Goal: Transaction & Acquisition: Purchase product/service

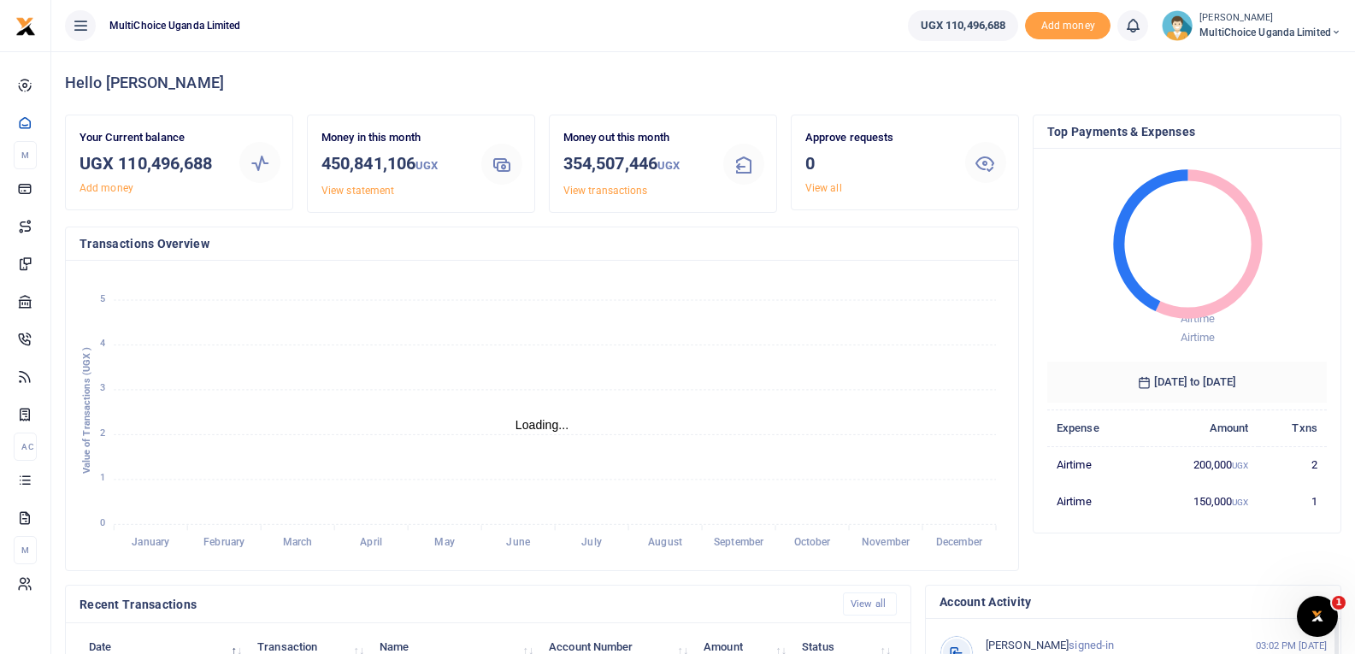
scroll to position [14, 14]
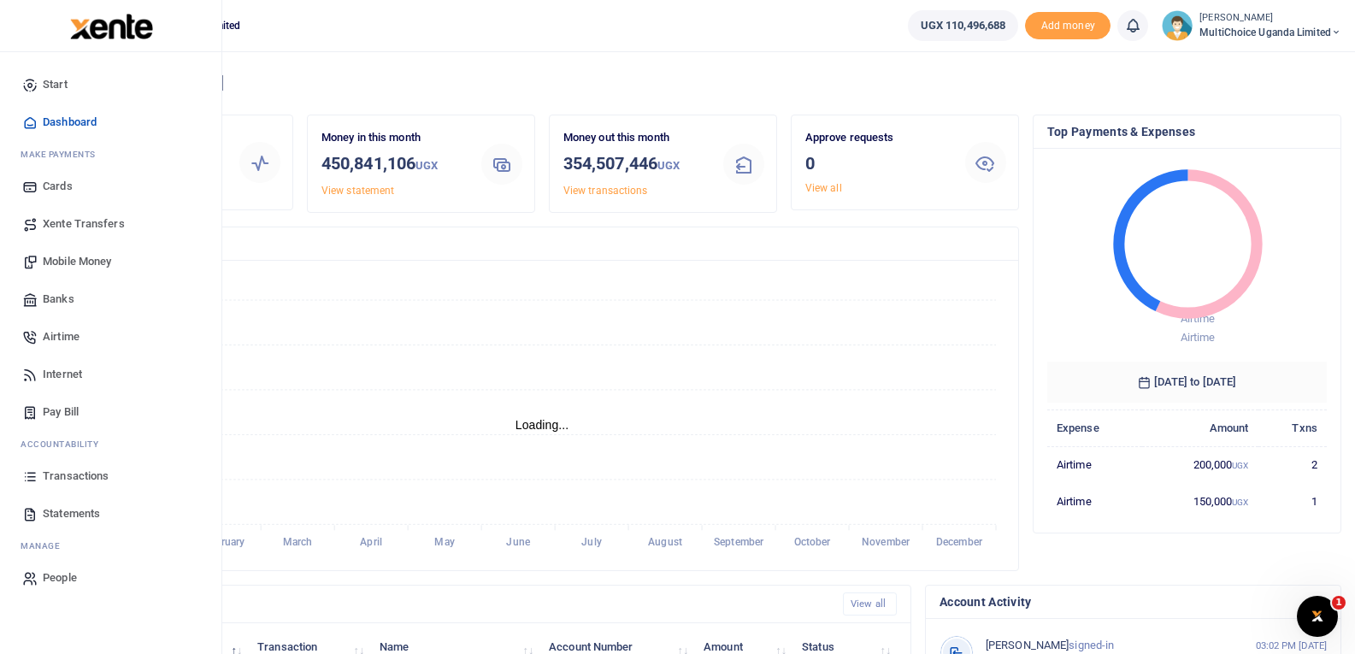
click at [98, 263] on span "Mobile Money" at bounding box center [77, 261] width 68 height 17
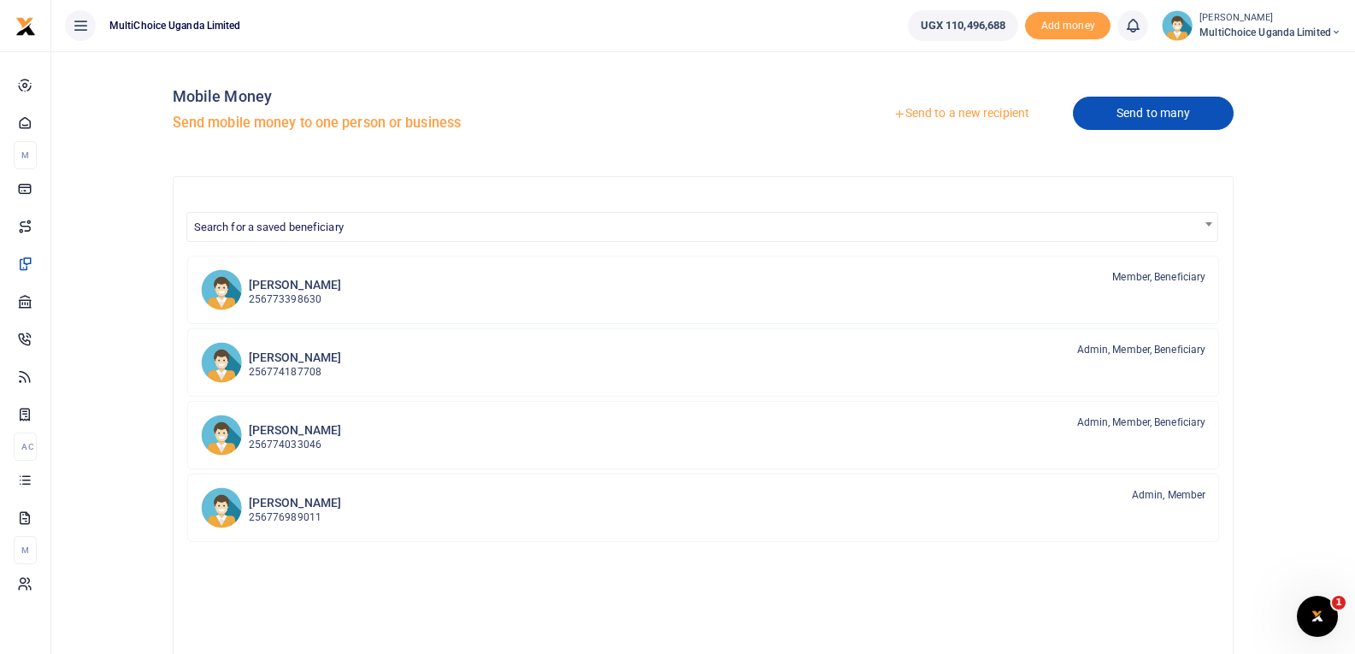
click at [1146, 118] on link "Send to many" at bounding box center [1153, 113] width 161 height 33
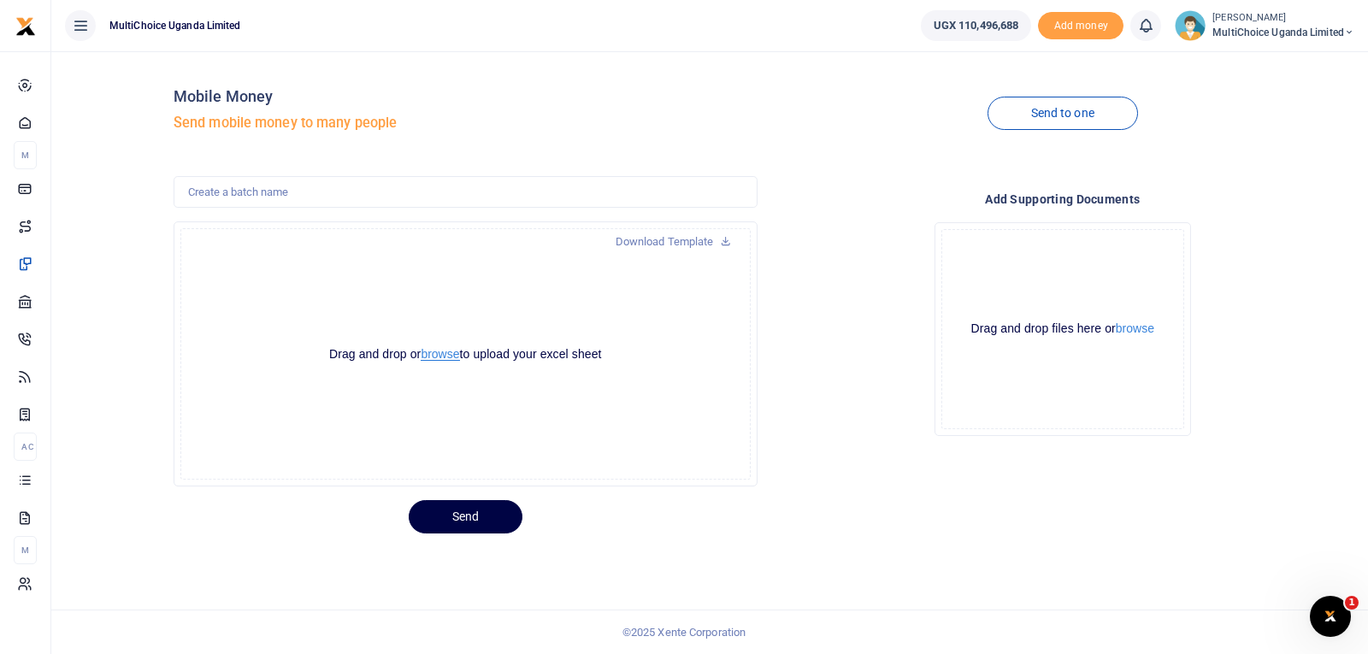
click at [439, 356] on button "browse" at bounding box center [440, 354] width 38 height 13
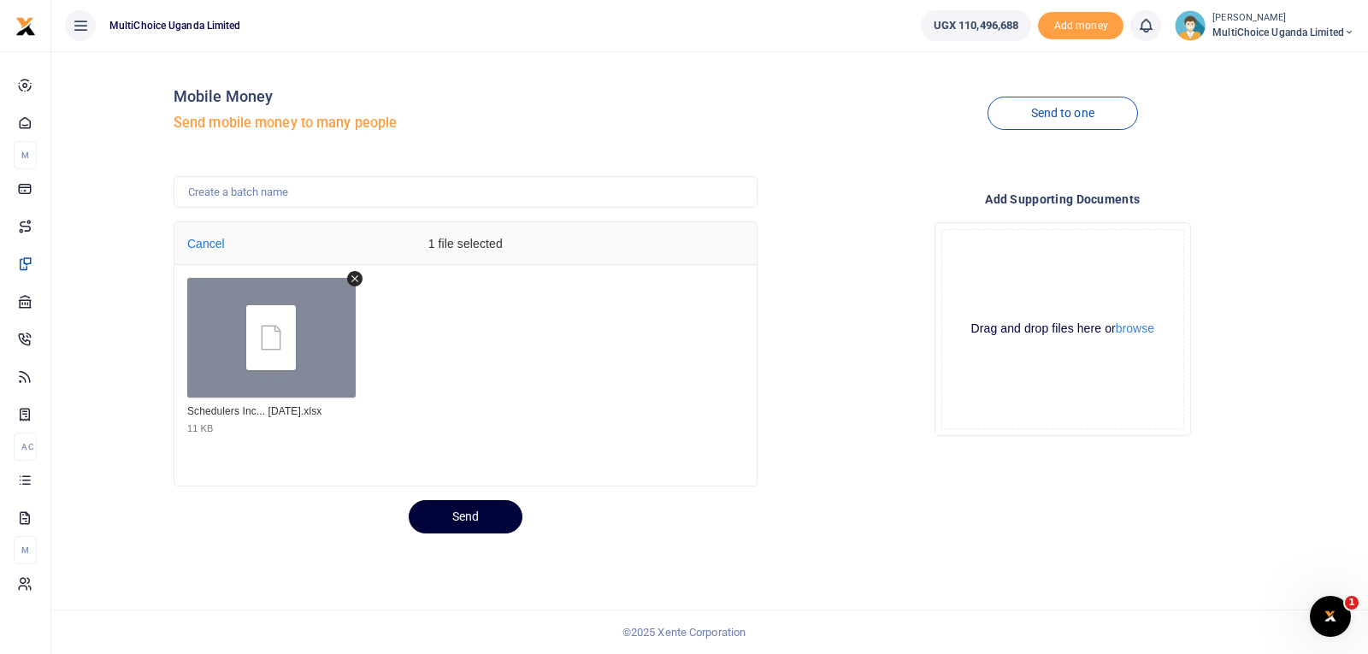
click at [504, 518] on button "Send" at bounding box center [466, 516] width 114 height 33
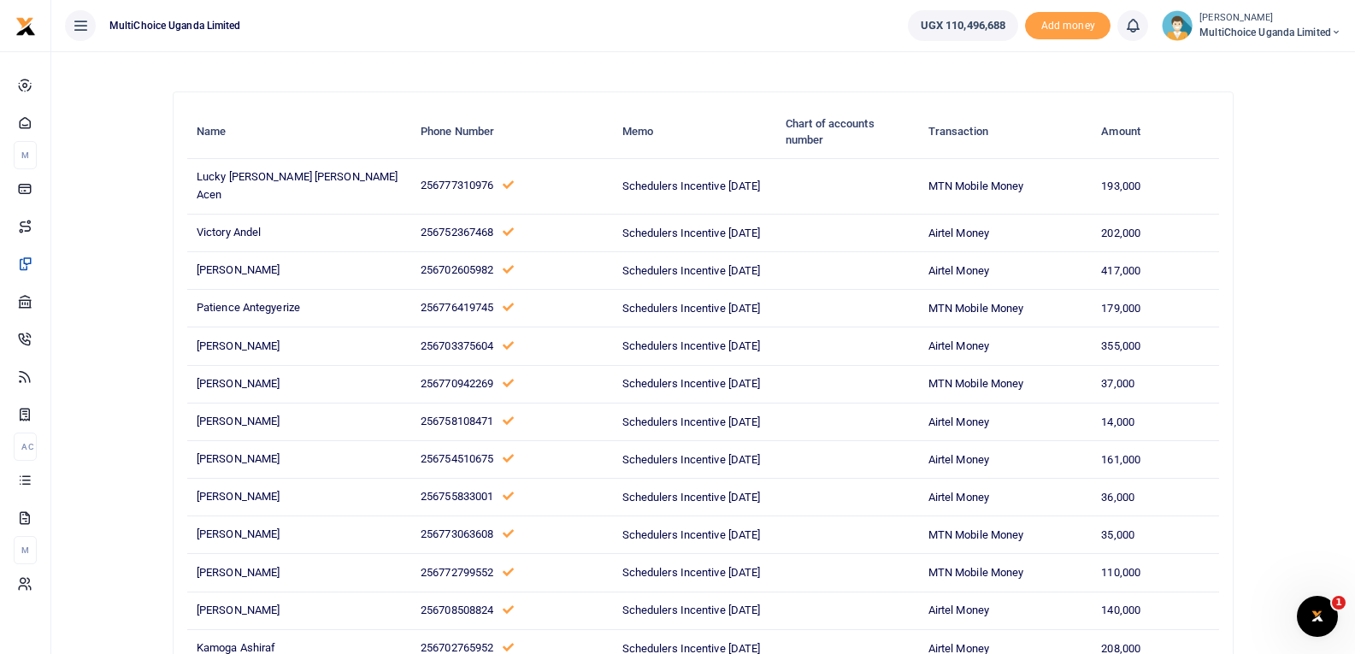
scroll to position [85, 0]
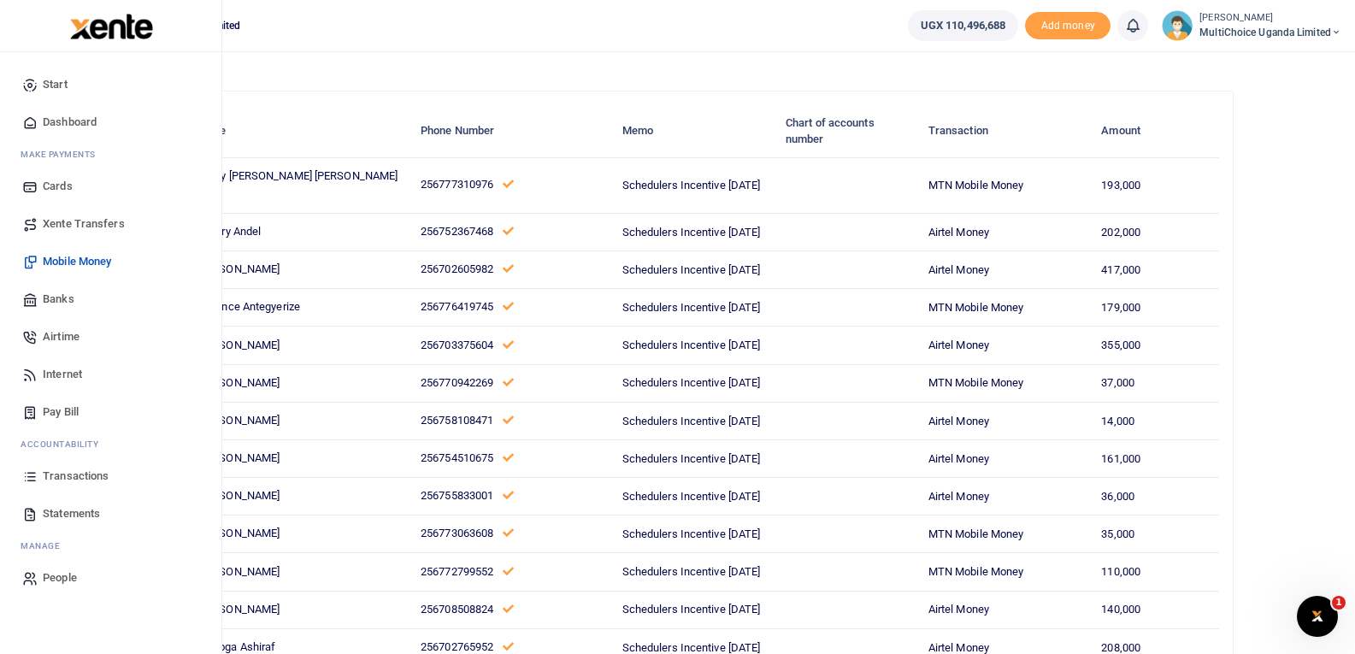
click at [74, 261] on span "Mobile Money" at bounding box center [77, 261] width 68 height 17
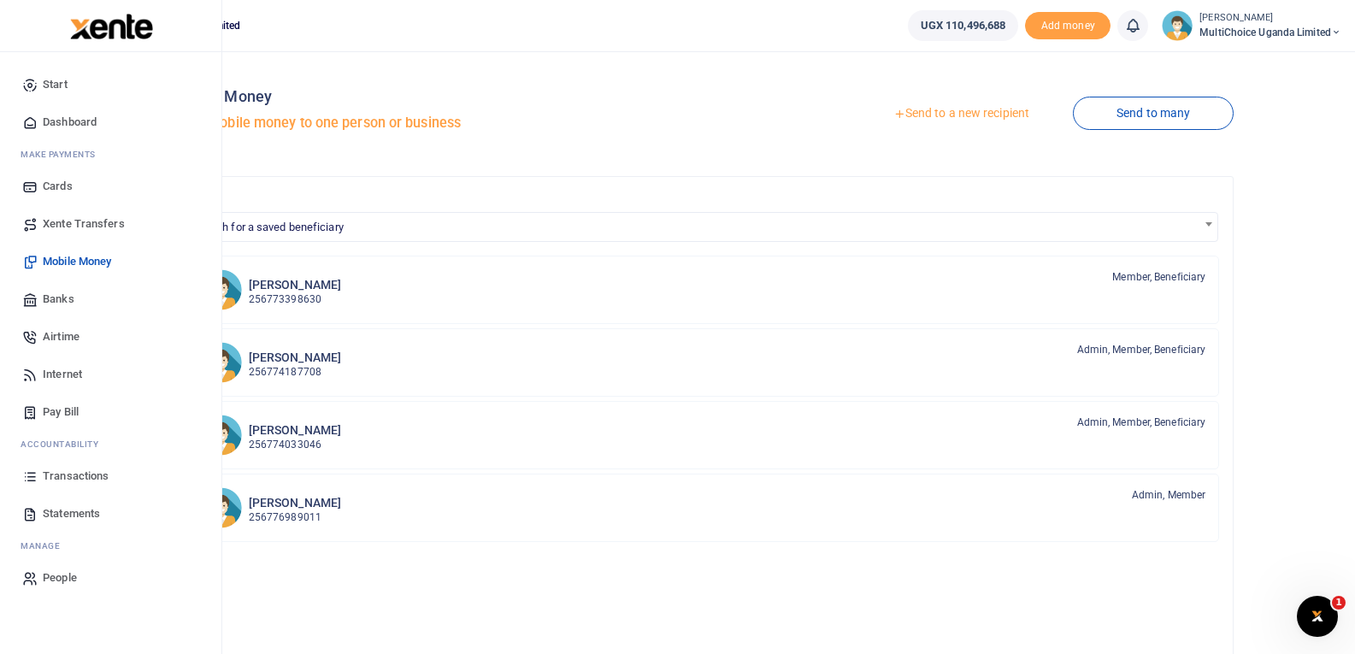
click at [46, 470] on span "Transactions" at bounding box center [76, 476] width 66 height 17
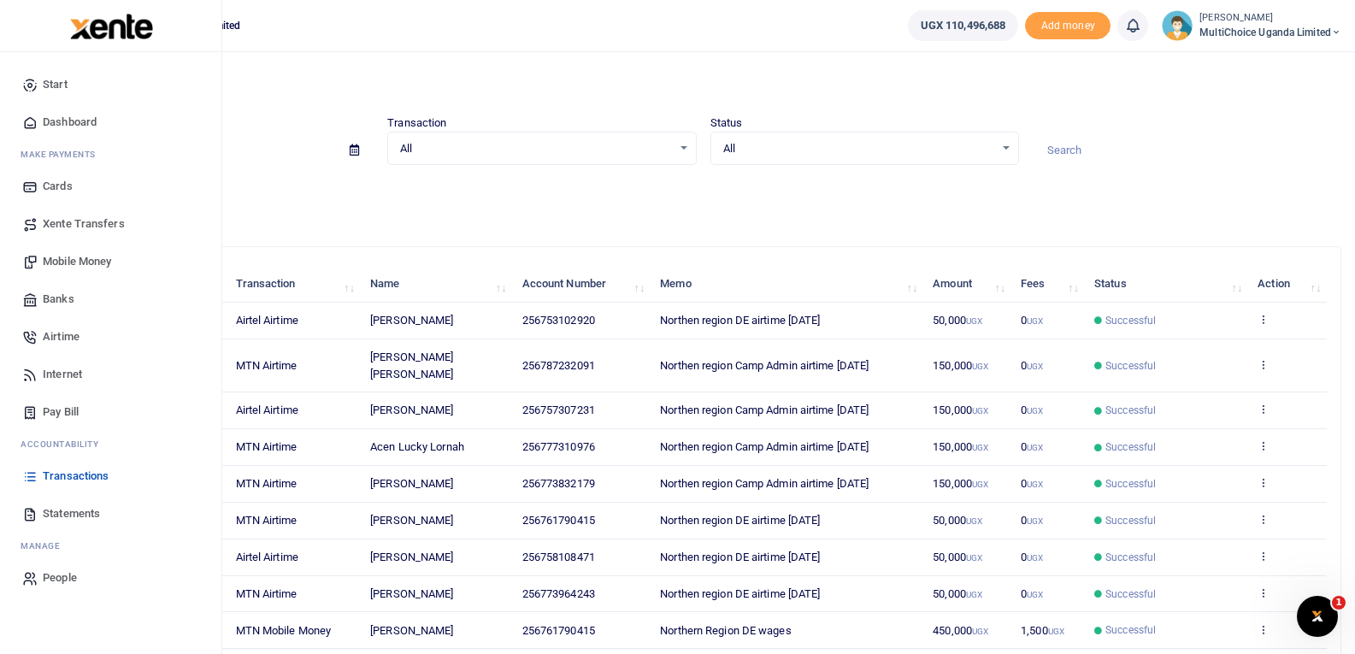
click at [38, 479] on link "Transactions" at bounding box center [111, 476] width 194 height 38
